Goal: Task Accomplishment & Management: Complete application form

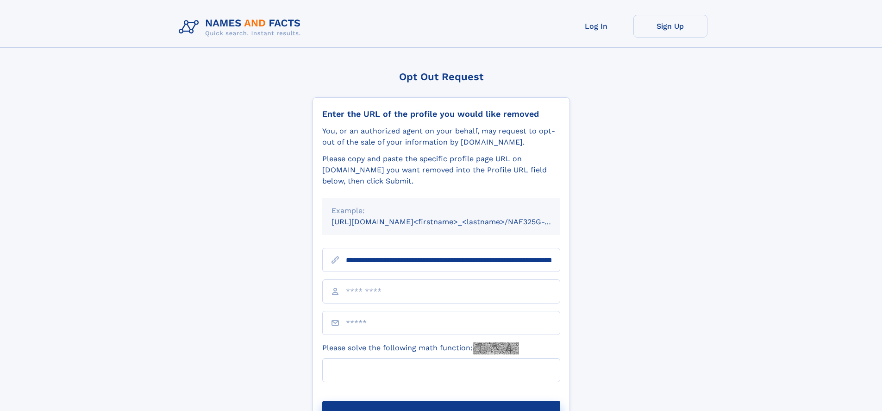
scroll to position [0, 101]
type input "**********"
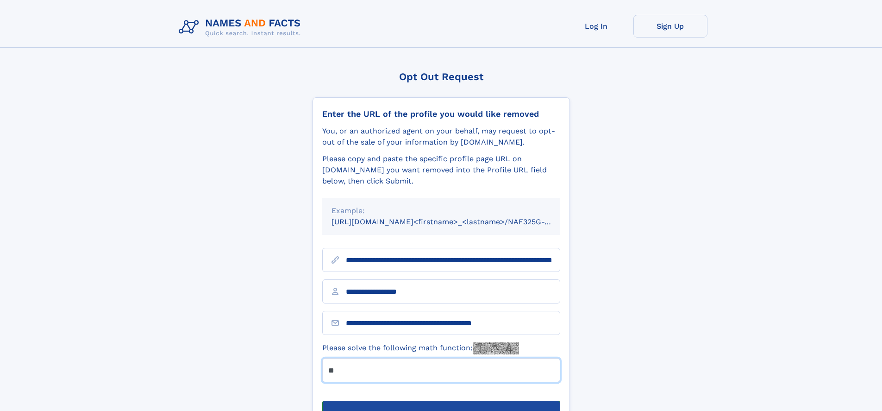
type input "**"
click at [441, 401] on button "Submit Opt Out Request" at bounding box center [441, 416] width 238 height 30
